Goal: Task Accomplishment & Management: Complete application form

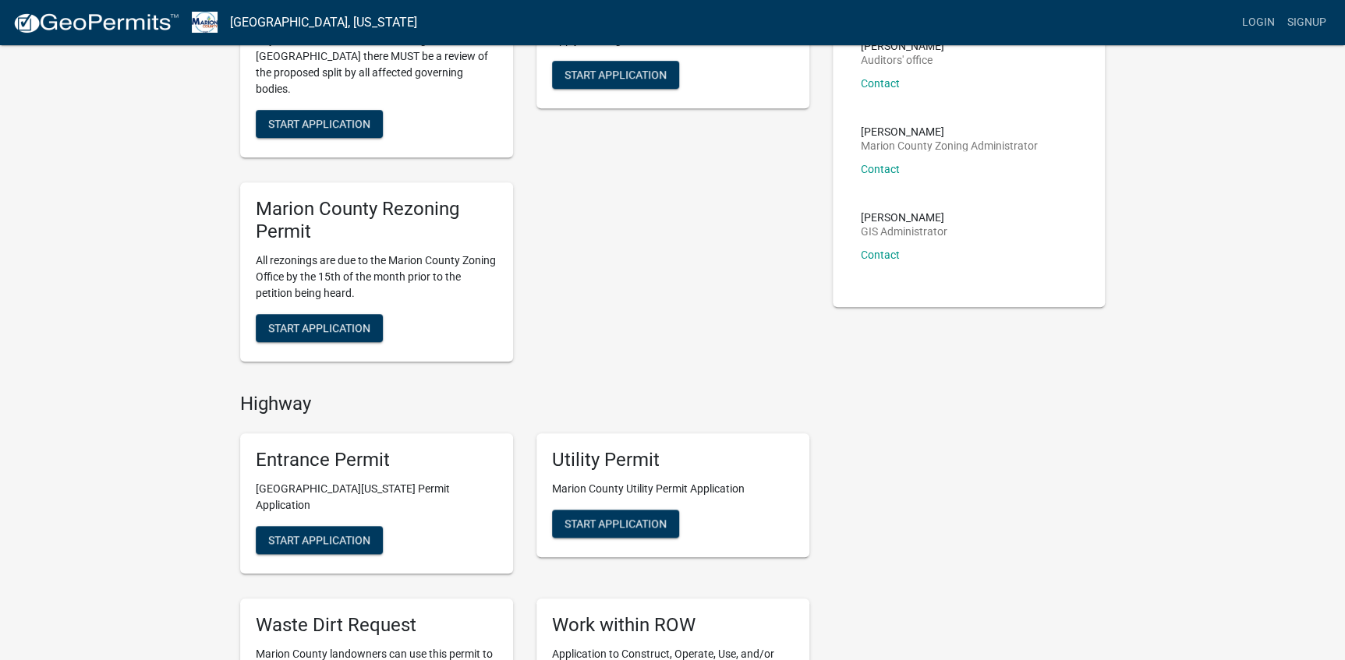
scroll to position [496, 0]
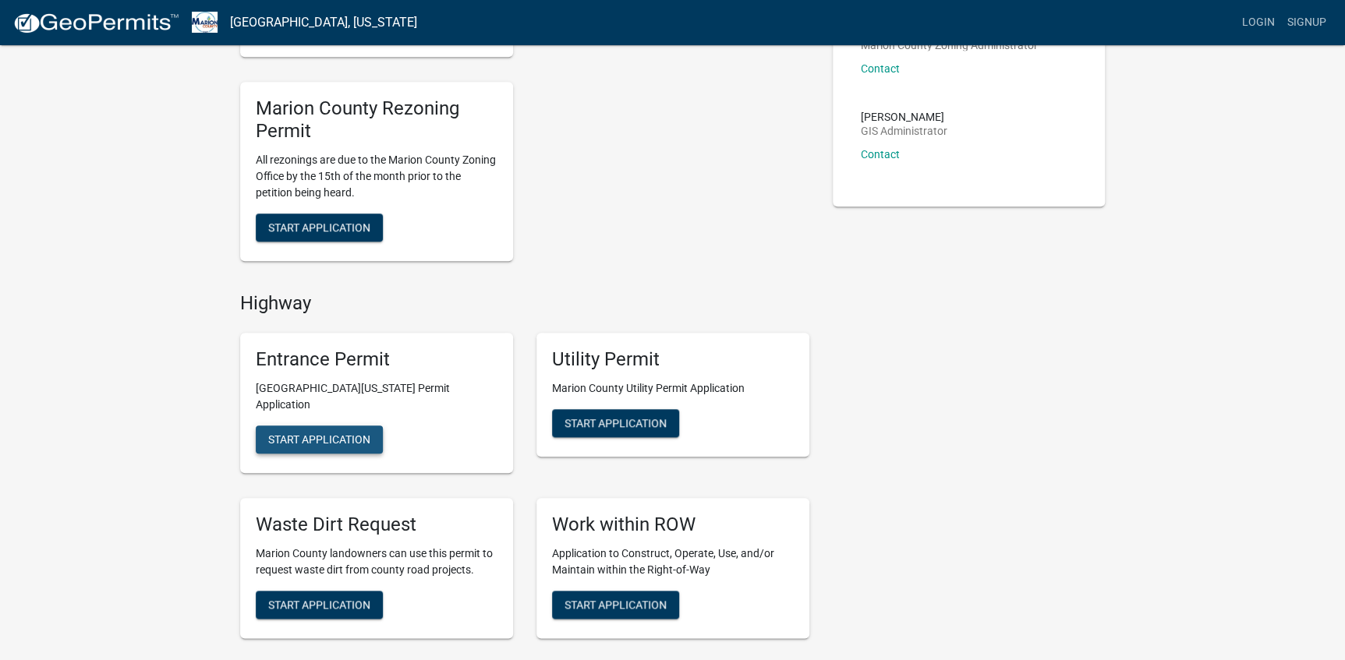
click at [340, 434] on span "Start Application" at bounding box center [319, 440] width 102 height 12
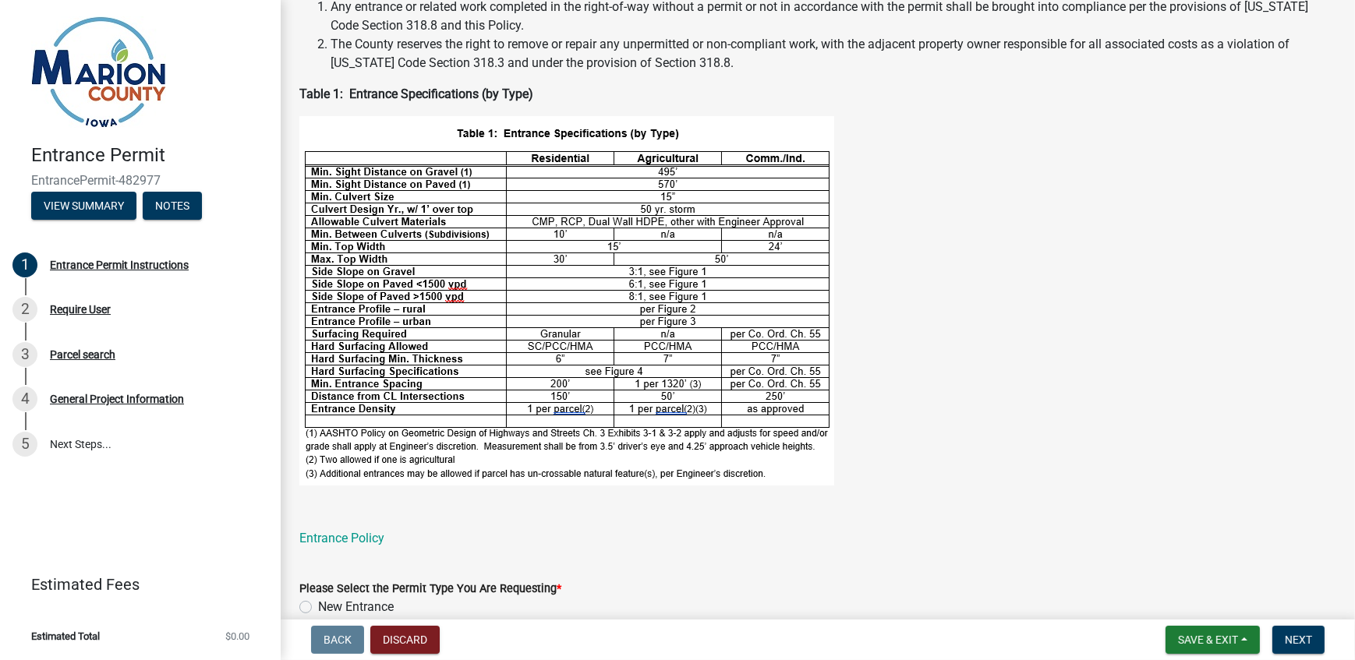
scroll to position [535, 0]
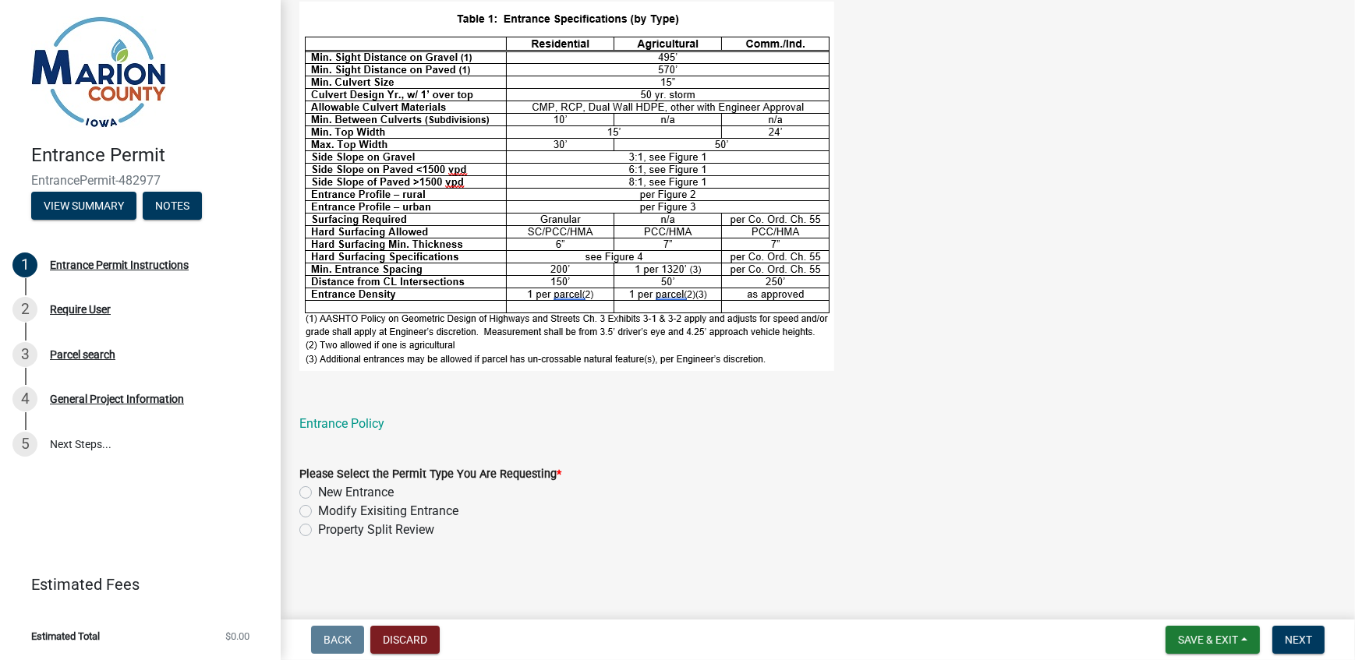
click at [318, 494] on label "New Entrance" at bounding box center [356, 492] width 76 height 19
click at [318, 494] on input "New Entrance" at bounding box center [323, 488] width 10 height 10
radio input "true"
click at [1320, 641] on button "Next" at bounding box center [1299, 640] width 52 height 28
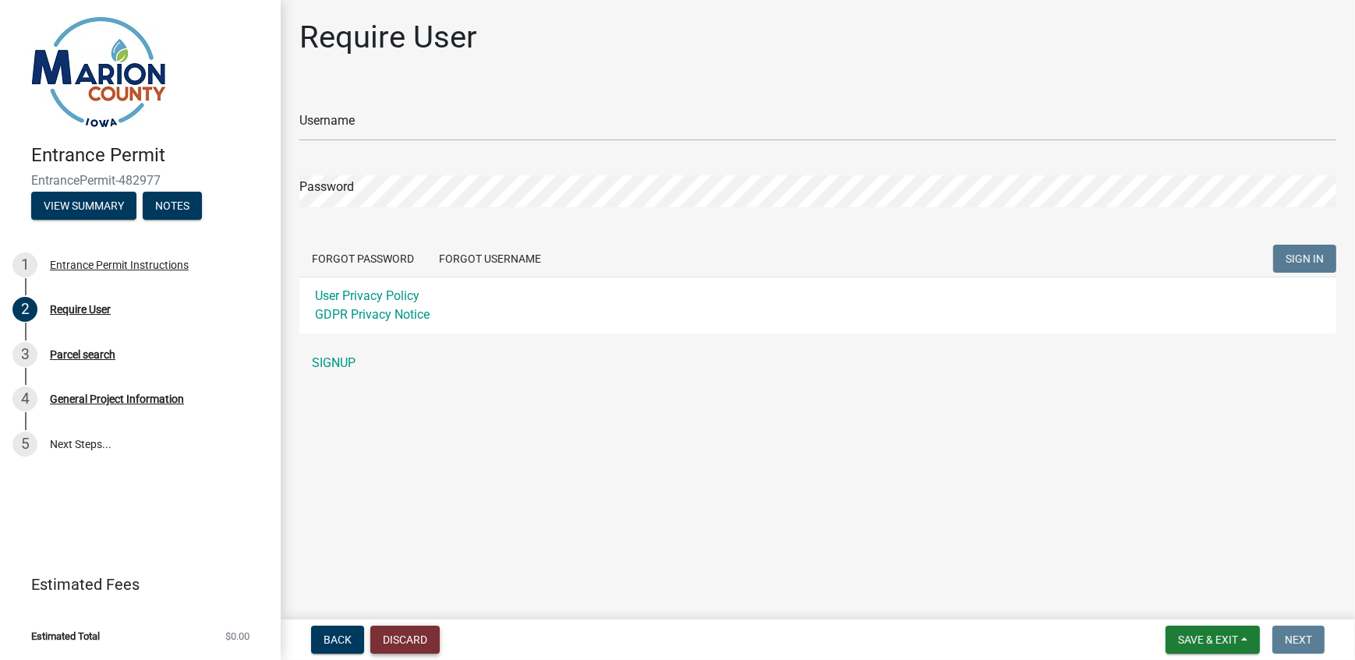
click at [425, 646] on button "Discard" at bounding box center [404, 640] width 69 height 28
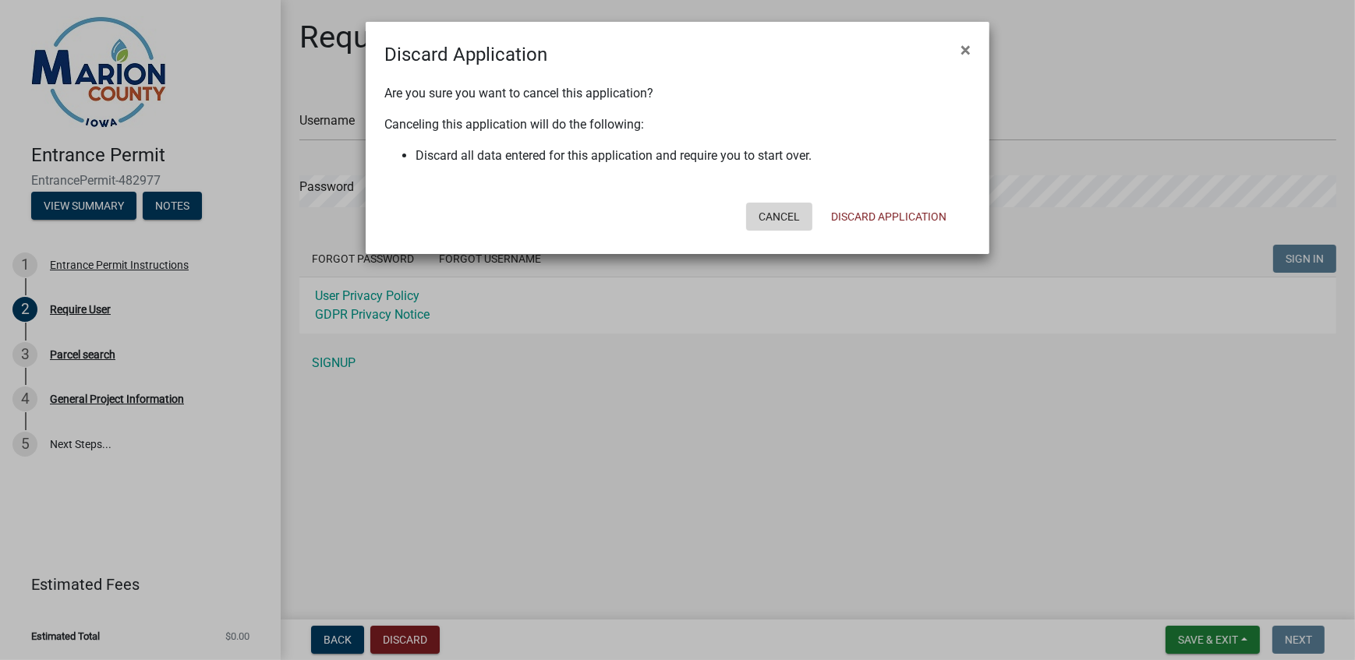
click at [795, 228] on button "Cancel" at bounding box center [779, 217] width 66 height 28
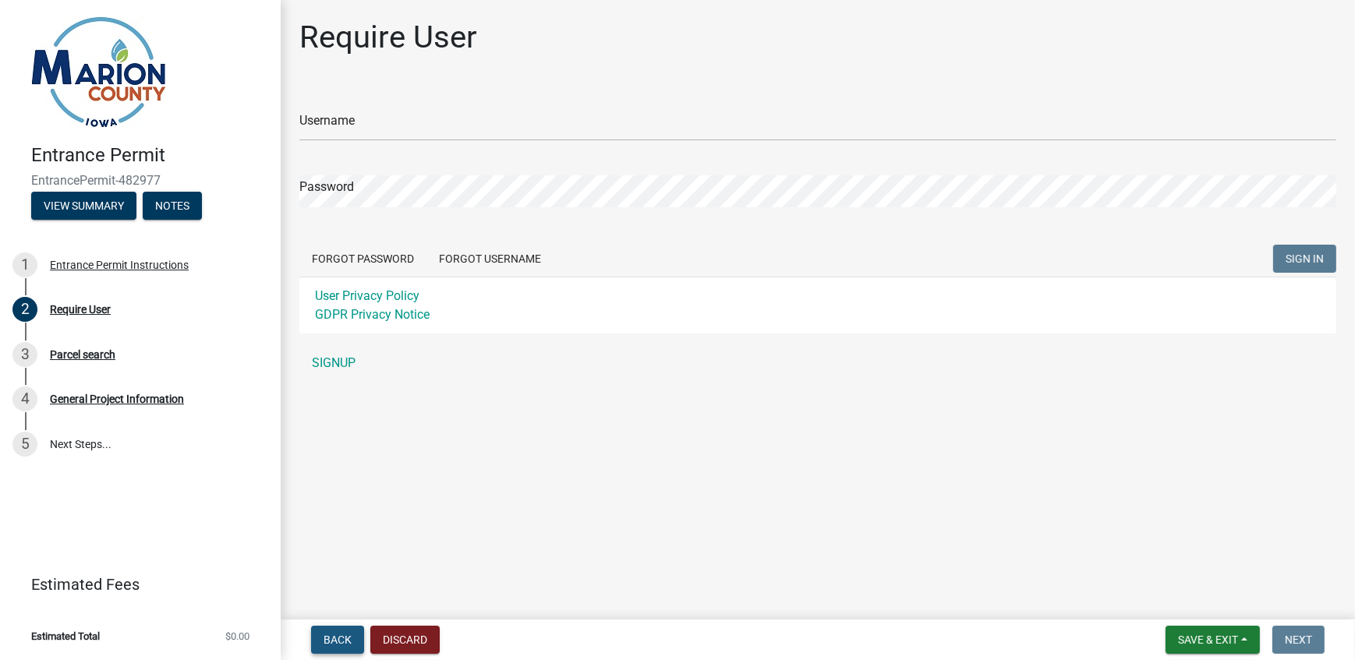
click at [355, 639] on button "Back" at bounding box center [337, 640] width 53 height 28
